Goal: Task Accomplishment & Management: Manage account settings

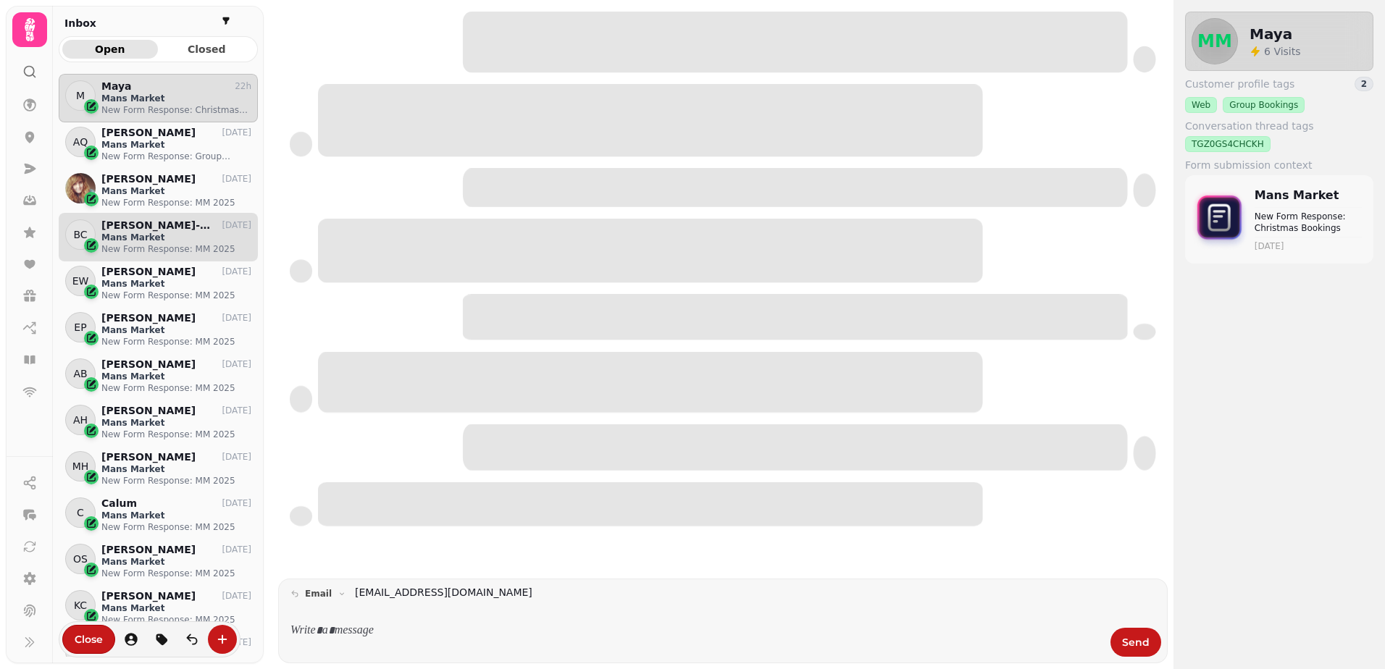
scroll to position [572, 188]
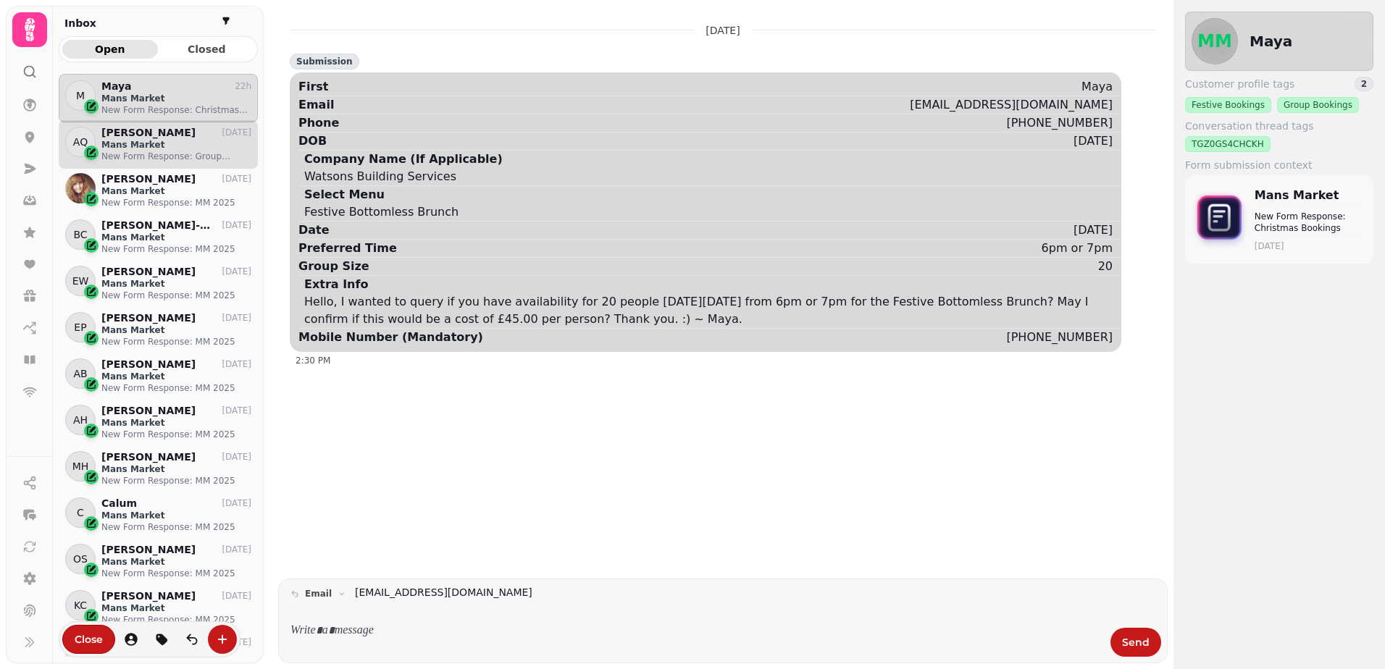
click at [167, 138] on p "[PERSON_NAME]" at bounding box center [148, 133] width 94 height 12
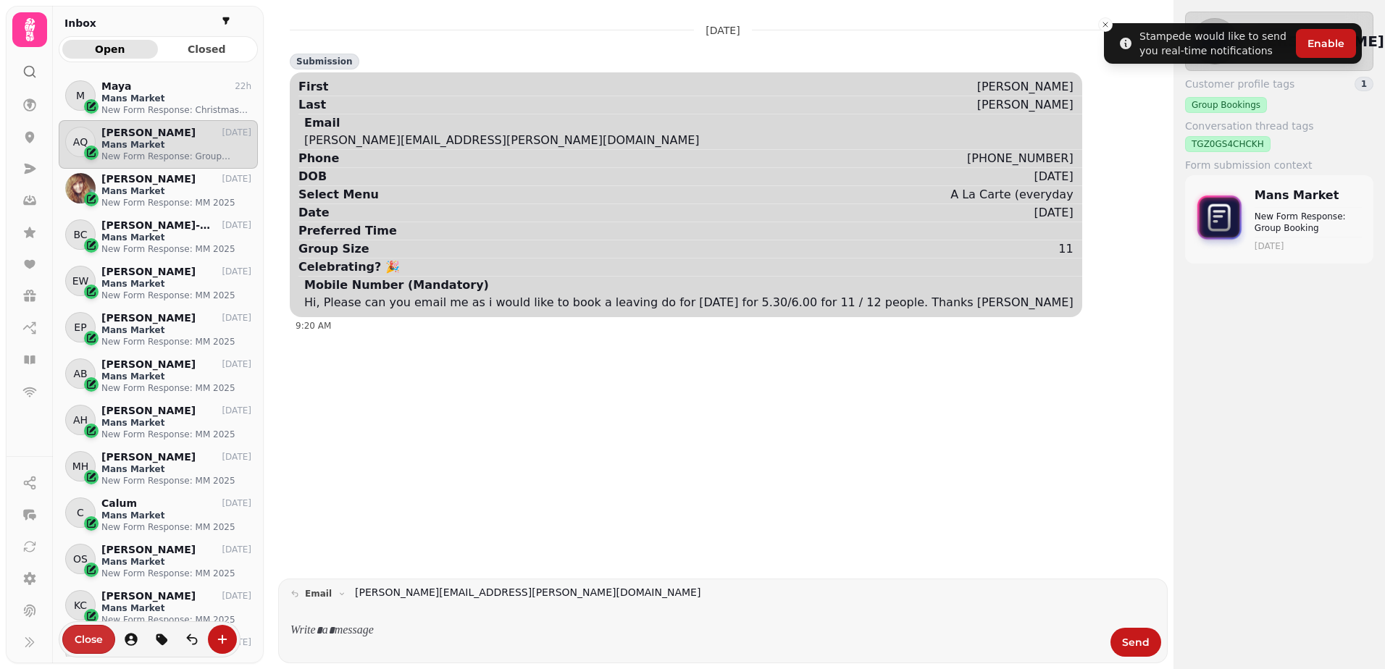
click at [99, 638] on span "Close" at bounding box center [89, 639] width 28 height 10
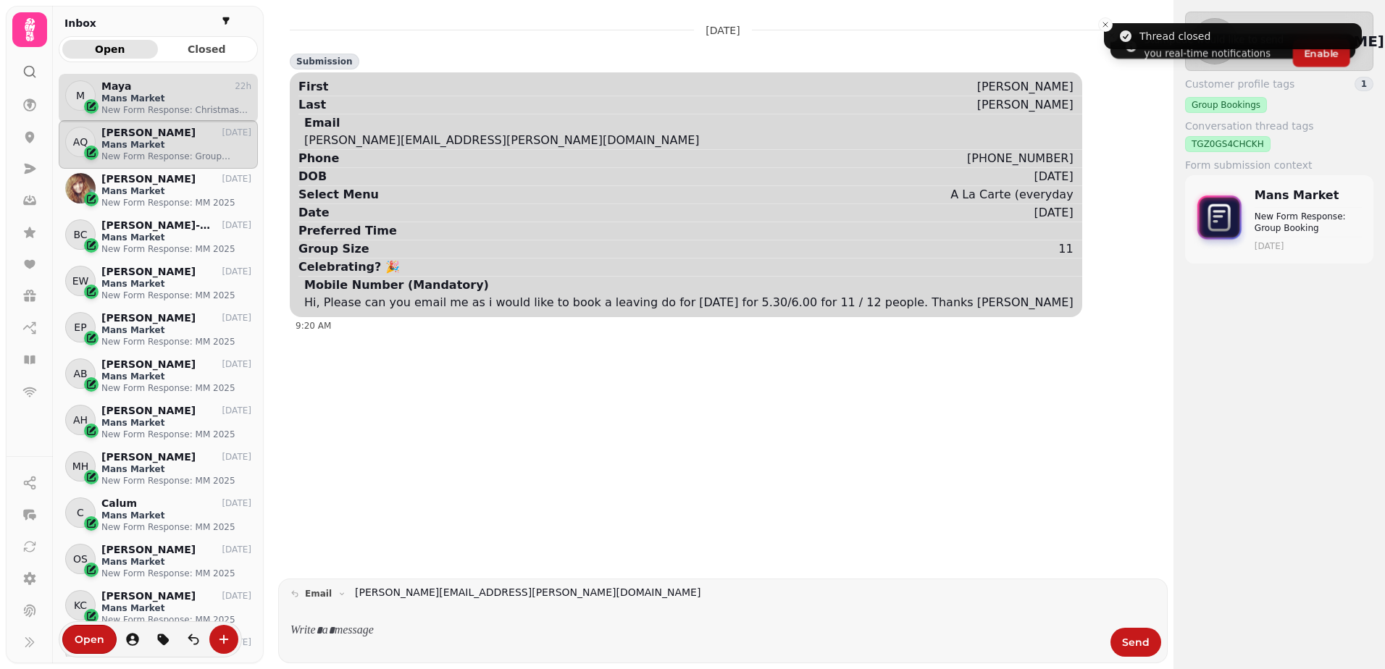
click at [147, 97] on p "Mans Market" at bounding box center [176, 99] width 150 height 12
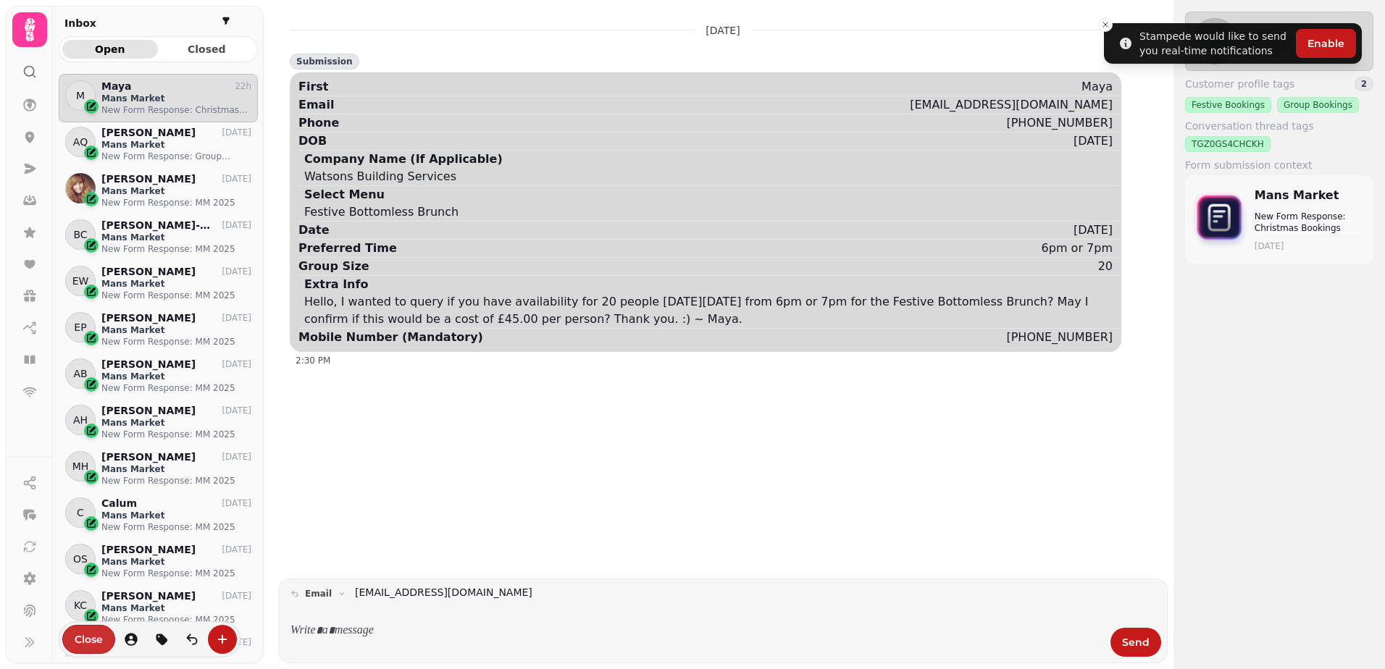
click at [95, 639] on span "Close" at bounding box center [89, 639] width 28 height 10
